Goal: Information Seeking & Learning: Learn about a topic

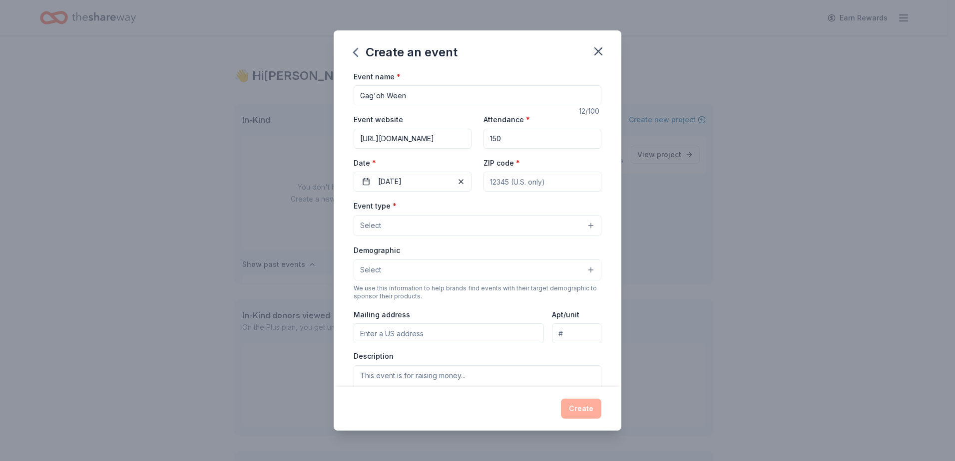
scroll to position [115, 0]
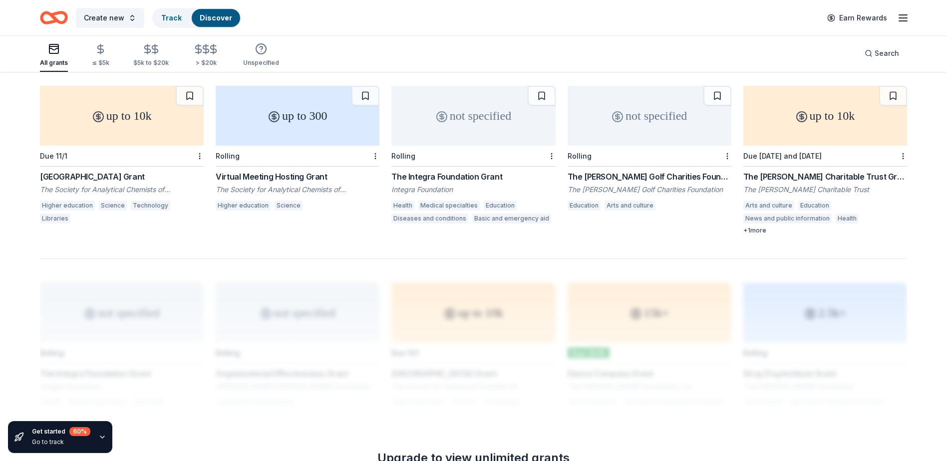
scroll to position [649, 0]
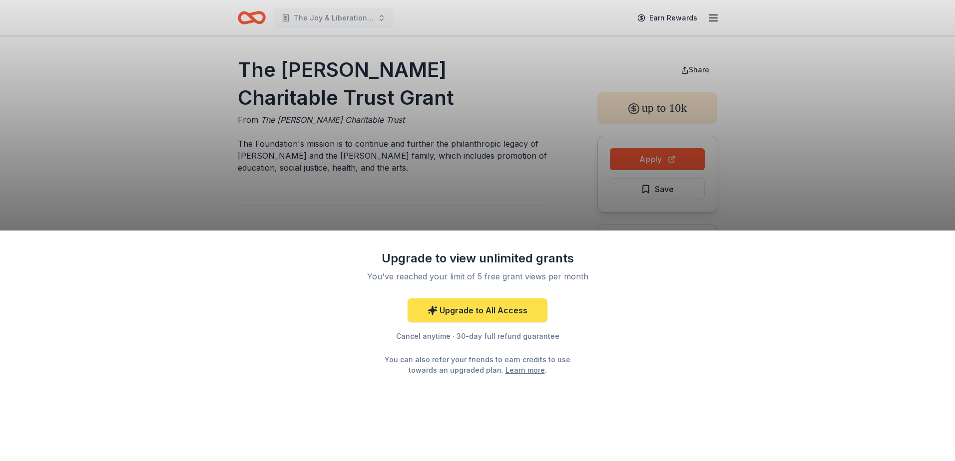
click at [477, 314] on link "Upgrade to All Access" at bounding box center [478, 311] width 140 height 24
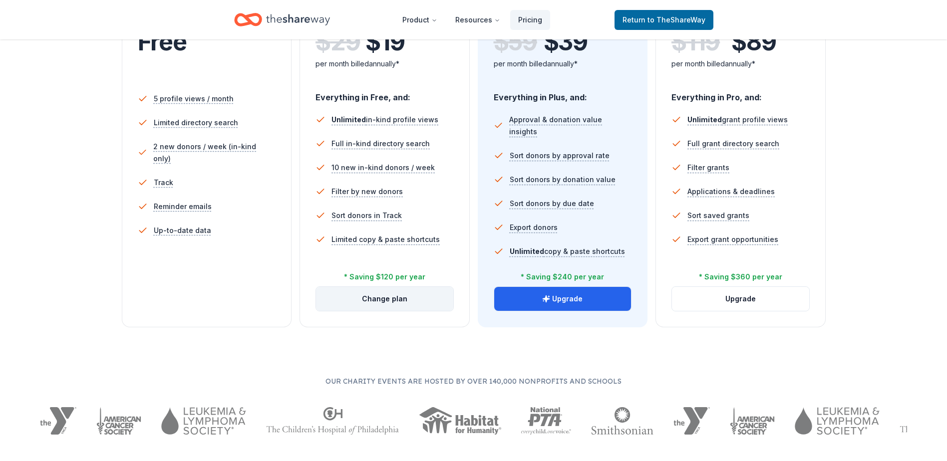
scroll to position [250, 0]
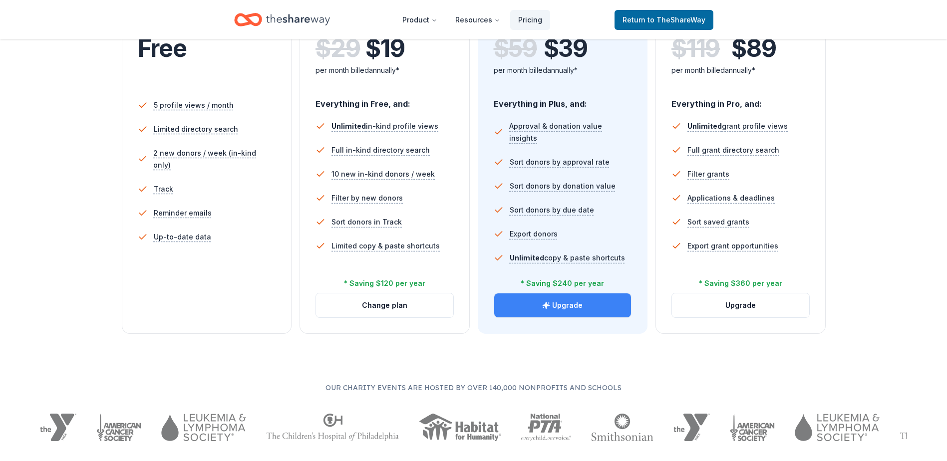
click at [528, 314] on button "Upgrade" at bounding box center [562, 306] width 137 height 24
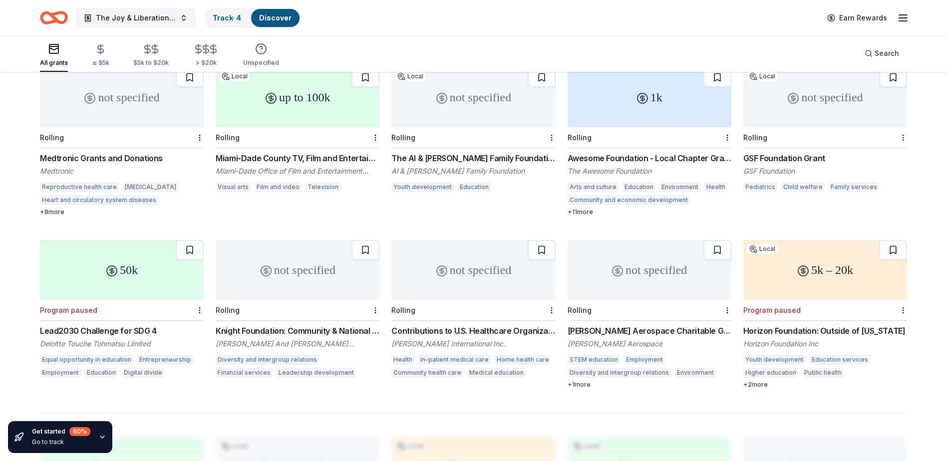
scroll to position [456, 0]
click at [905, 18] on line "button" at bounding box center [903, 18] width 8 height 0
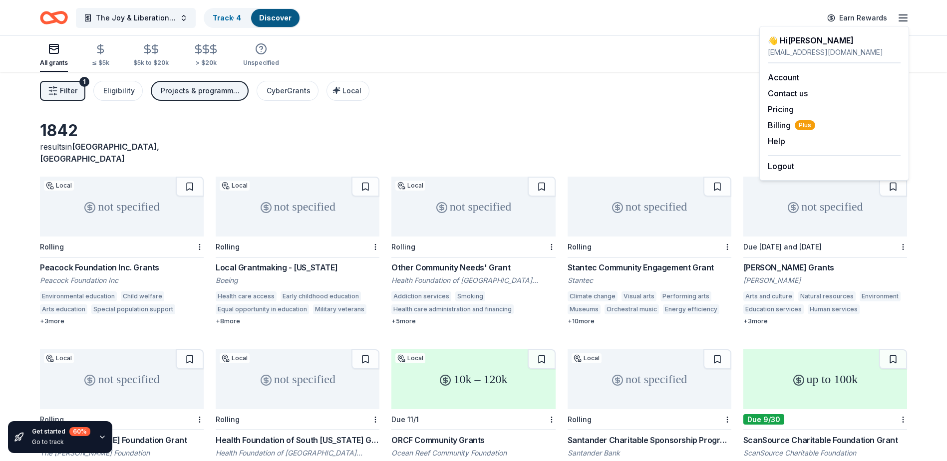
scroll to position [0, 0]
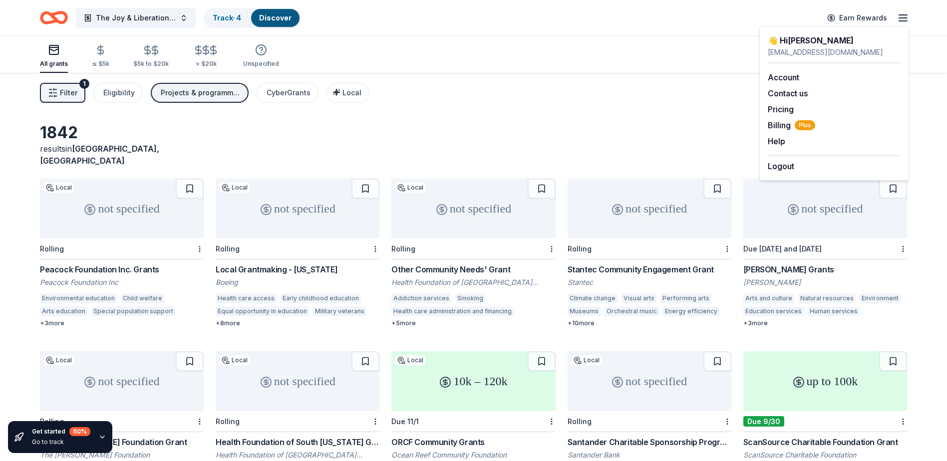
click at [106, 264] on div "Peacock Foundation Inc. Grants" at bounding box center [122, 270] width 164 height 12
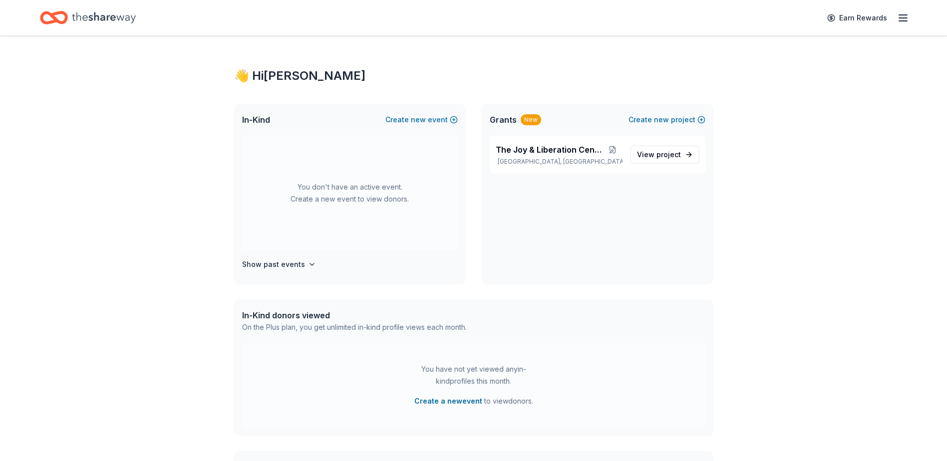
click at [901, 12] on icon "button" at bounding box center [903, 18] width 12 height 12
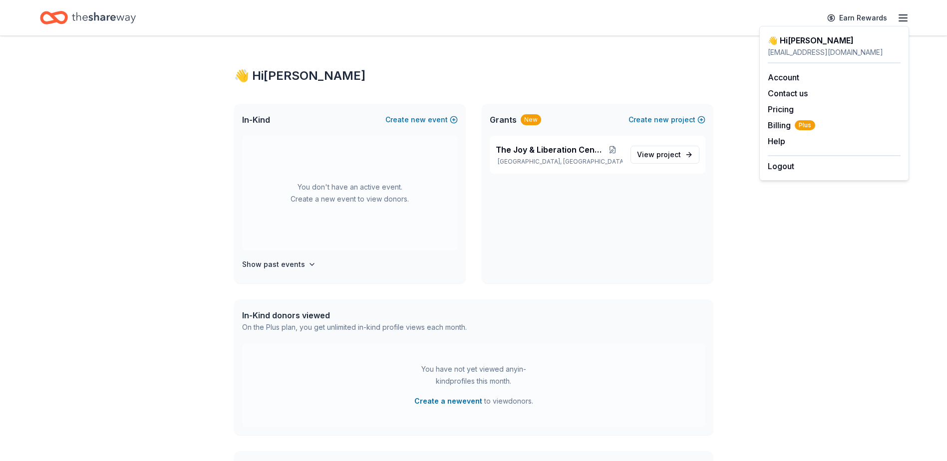
click at [808, 168] on div "Logout" at bounding box center [834, 163] width 133 height 17
click at [780, 169] on button "Logout" at bounding box center [781, 166] width 26 height 12
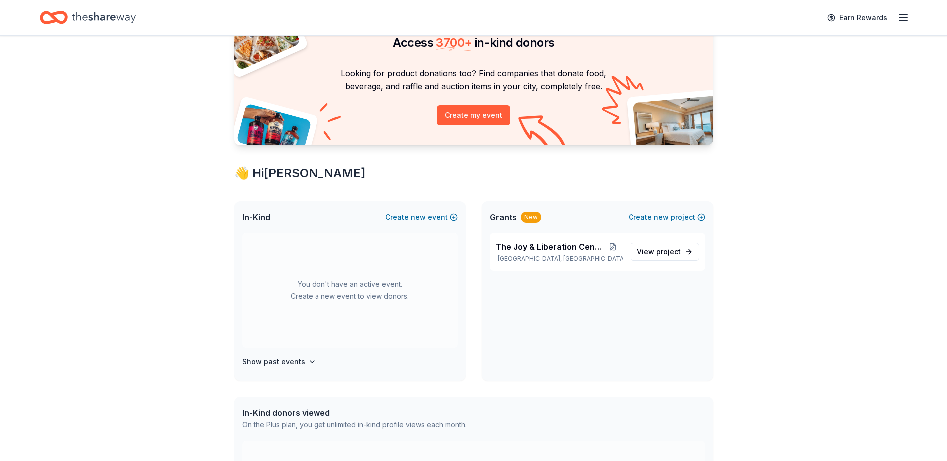
scroll to position [100, 0]
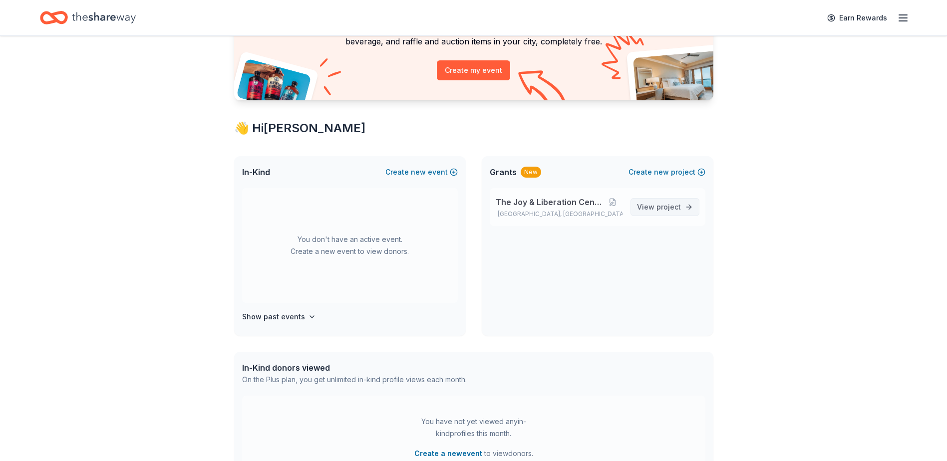
click at [671, 207] on span "project" at bounding box center [669, 207] width 24 height 8
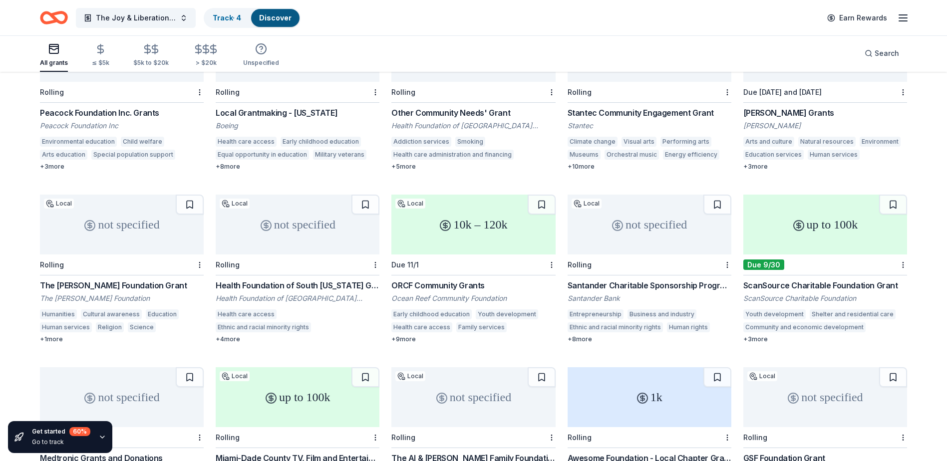
scroll to position [57, 0]
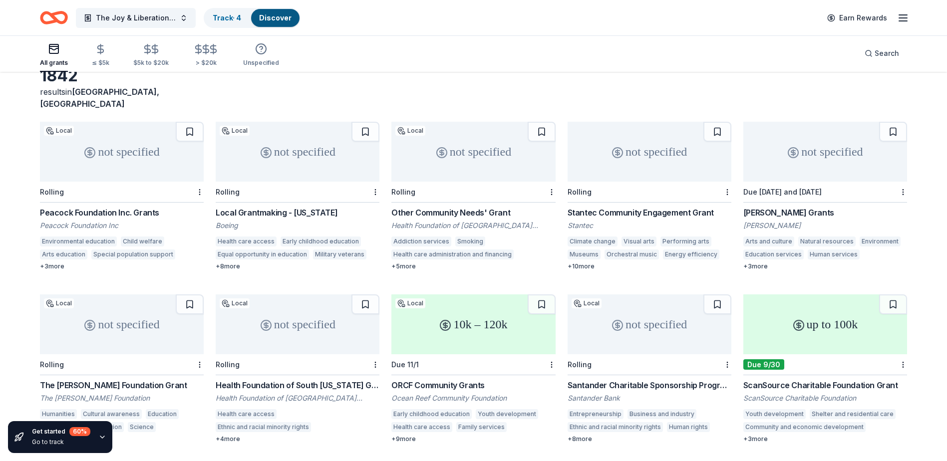
click at [146, 207] on div "Peacock Foundation Inc. Grants" at bounding box center [122, 213] width 164 height 12
click at [188, 122] on button at bounding box center [190, 132] width 28 height 20
click at [242, 14] on div "Track · 5" at bounding box center [227, 18] width 44 height 18
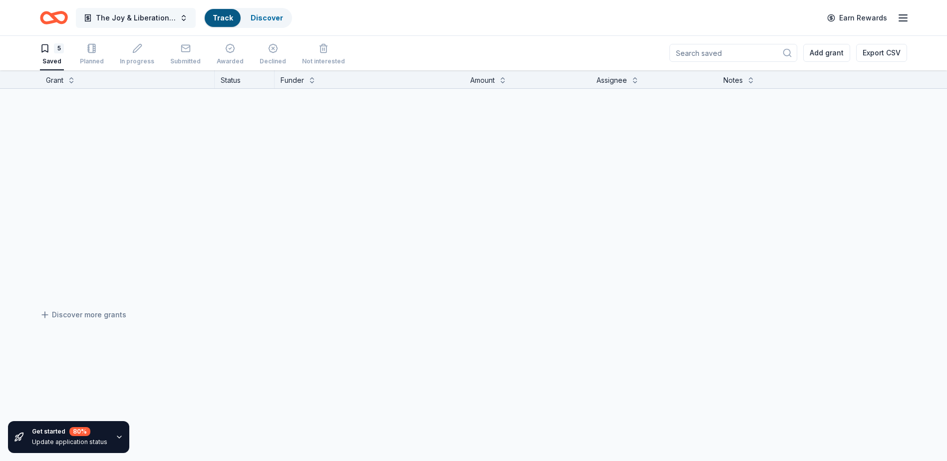
scroll to position [0, 0]
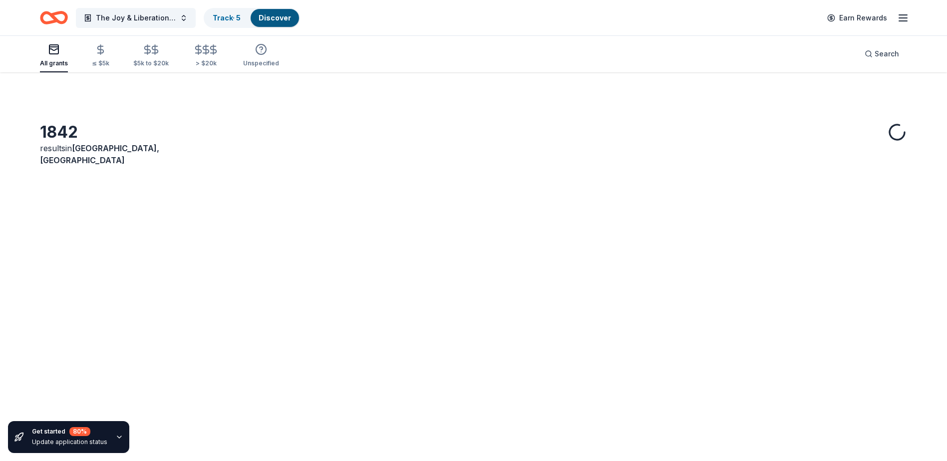
scroll to position [57, 0]
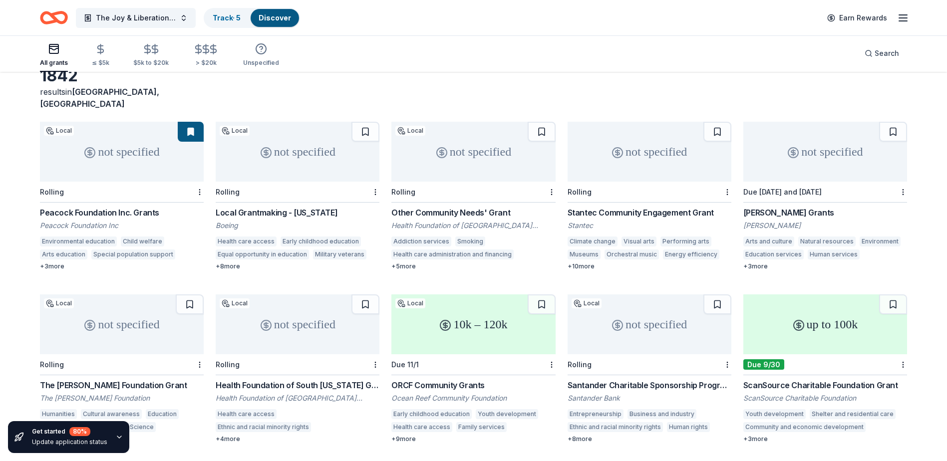
click at [142, 144] on div "not specified" at bounding box center [122, 152] width 164 height 60
click at [284, 207] on div "Local Grantmaking - [US_STATE]" at bounding box center [298, 213] width 164 height 12
click at [434, 149] on div "not specified" at bounding box center [474, 152] width 164 height 60
drag, startPoint x: 567, startPoint y: 202, endPoint x: 701, endPoint y: 198, distance: 134.4
click at [701, 198] on div "not specified Local Rolling Peacock Foundation Inc. Grants Peacock Foundation I…" at bounding box center [474, 455] width 868 height 667
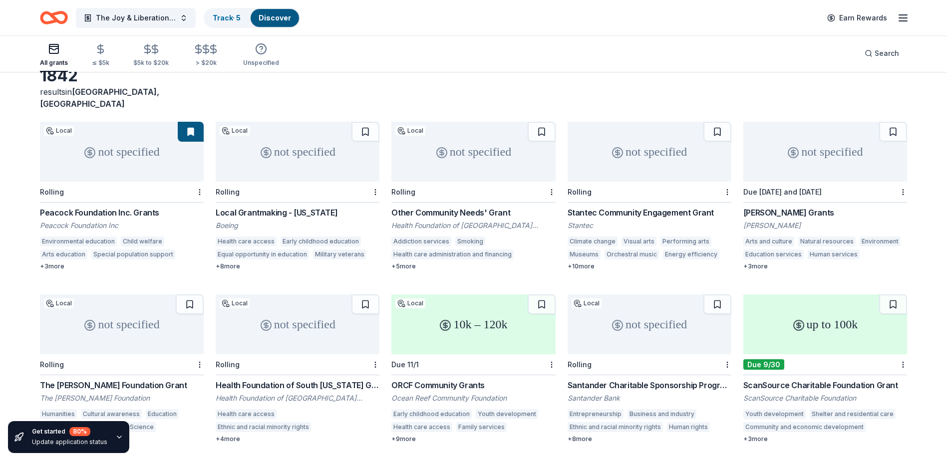
click at [644, 155] on div "not specified" at bounding box center [650, 152] width 164 height 60
click at [826, 143] on div "not specified" at bounding box center [826, 152] width 164 height 60
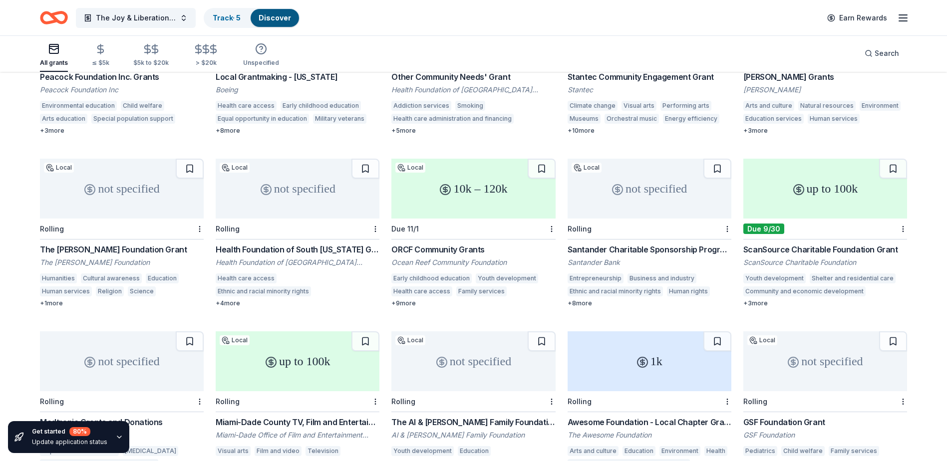
scroll to position [207, 0]
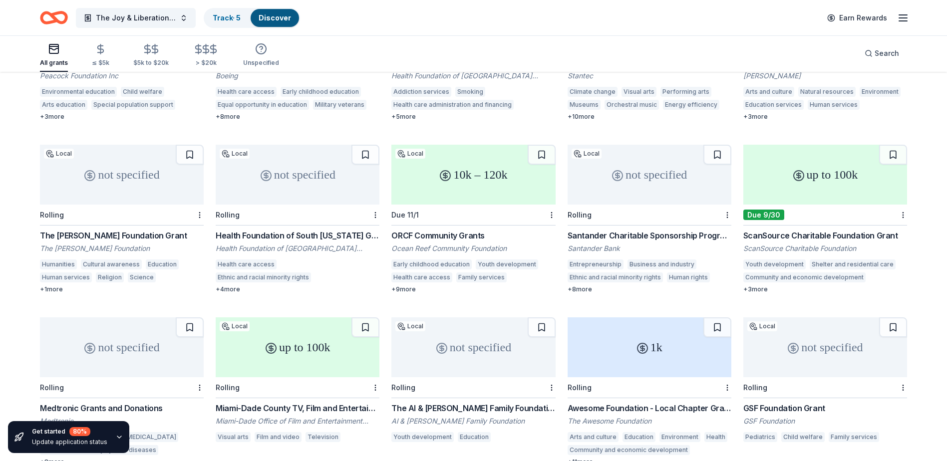
click at [104, 172] on div "not specified" at bounding box center [122, 175] width 164 height 60
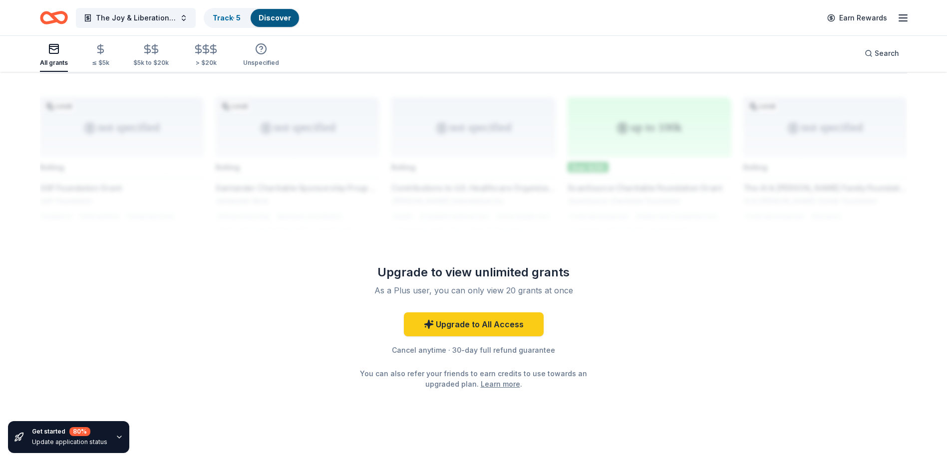
scroll to position [547, 0]
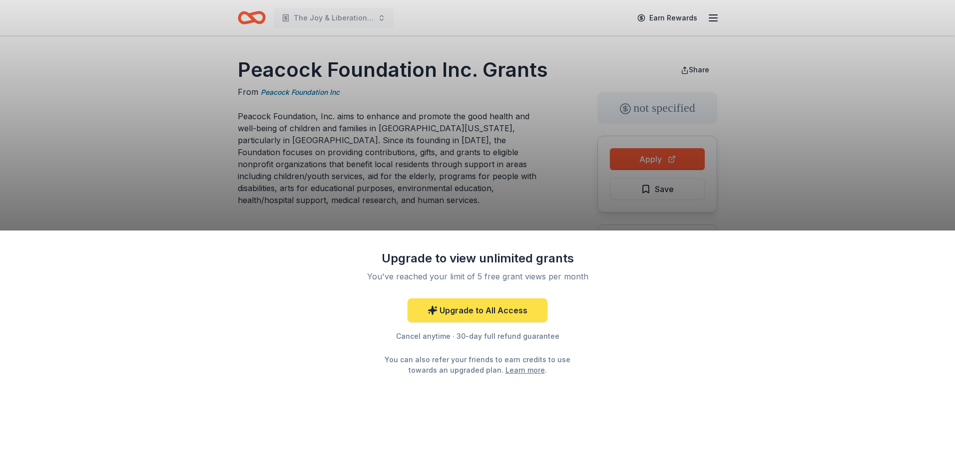
click at [441, 311] on link "Upgrade to All Access" at bounding box center [478, 311] width 140 height 24
click at [506, 197] on div "Upgrade to view unlimited grants You've reached your limit of 5 free grant view…" at bounding box center [477, 230] width 955 height 461
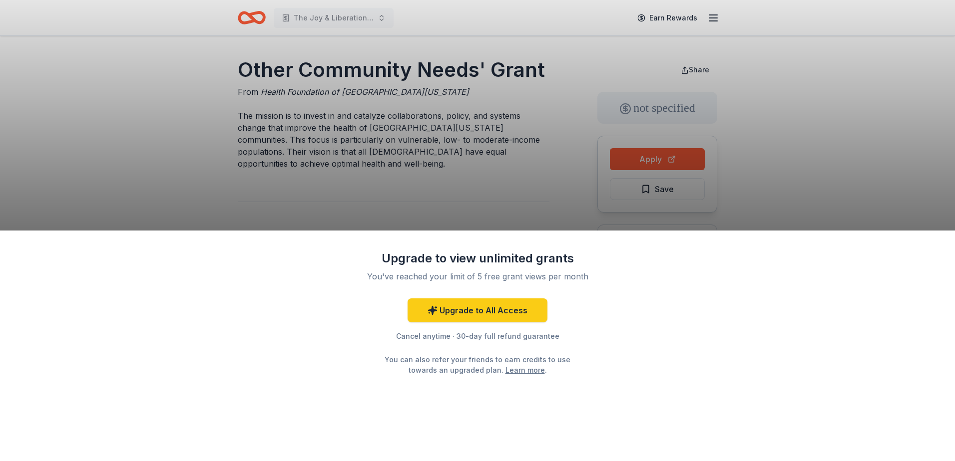
drag, startPoint x: 262, startPoint y: 92, endPoint x: 356, endPoint y: 96, distance: 94.0
click at [356, 96] on div "Upgrade to view unlimited grants You've reached your limit of 5 free grant view…" at bounding box center [477, 230] width 955 height 461
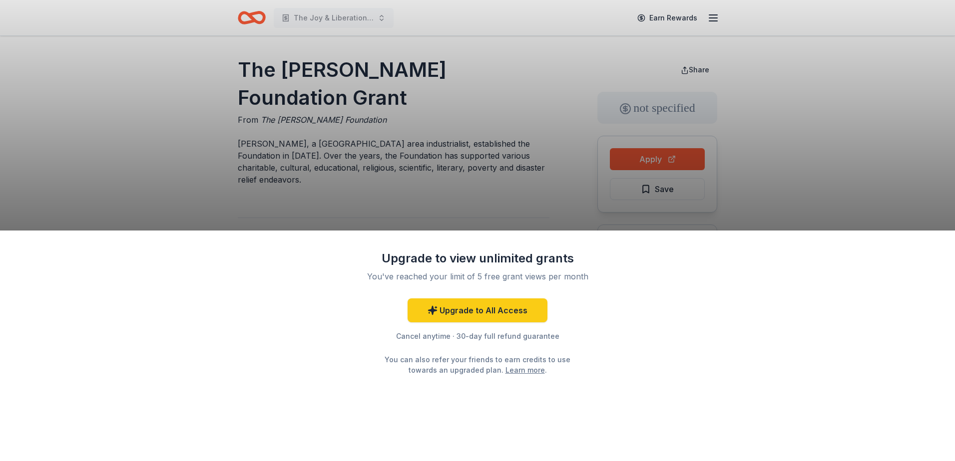
drag, startPoint x: 263, startPoint y: 119, endPoint x: 392, endPoint y: 121, distance: 128.9
click at [392, 121] on div "Upgrade to view unlimited grants You've reached your limit of 5 free grant view…" at bounding box center [477, 230] width 955 height 461
